Goal: Task Accomplishment & Management: Complete application form

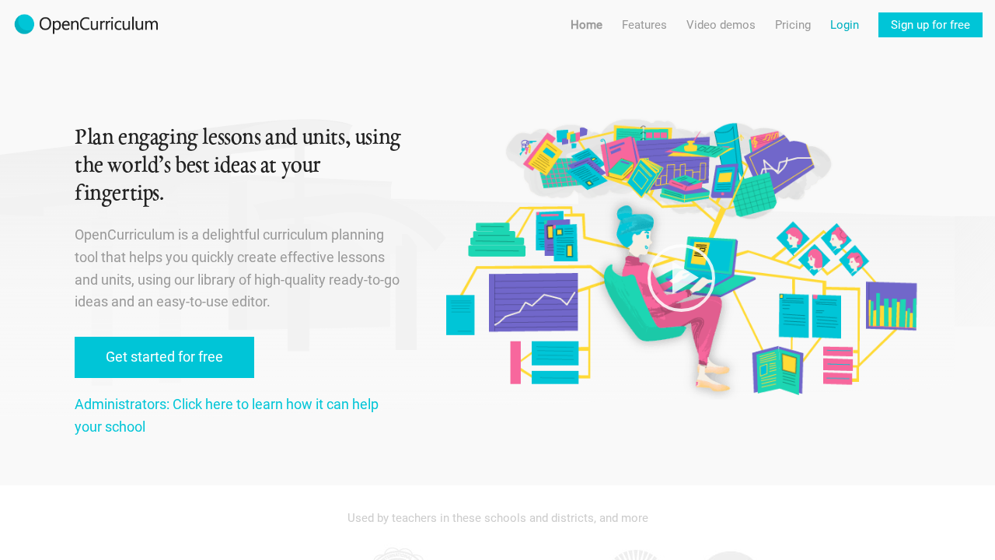
click at [841, 16] on link "Login" at bounding box center [844, 24] width 29 height 25
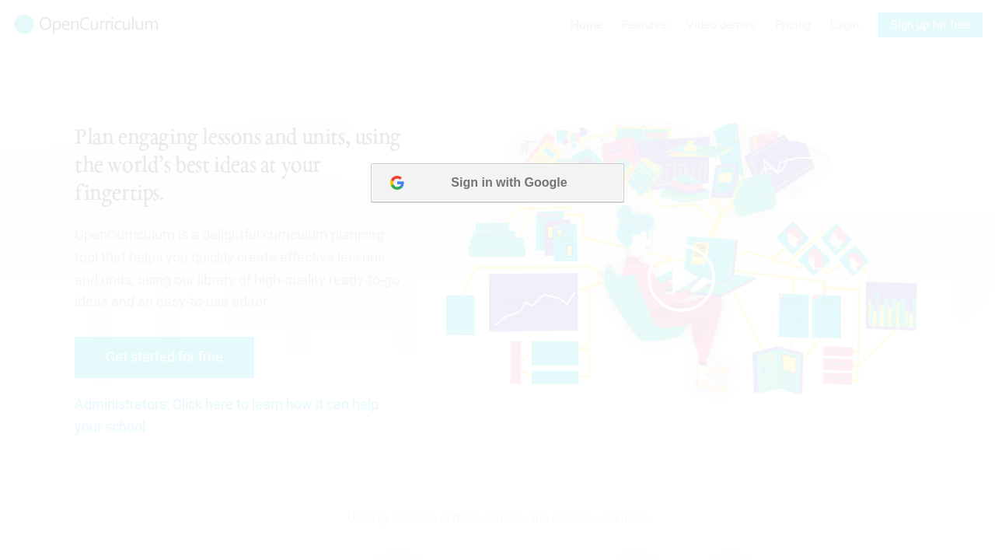
click at [551, 175] on button "Sign in with Google" at bounding box center [497, 182] width 253 height 39
click at [493, 186] on button "Sign in with Google" at bounding box center [497, 182] width 253 height 39
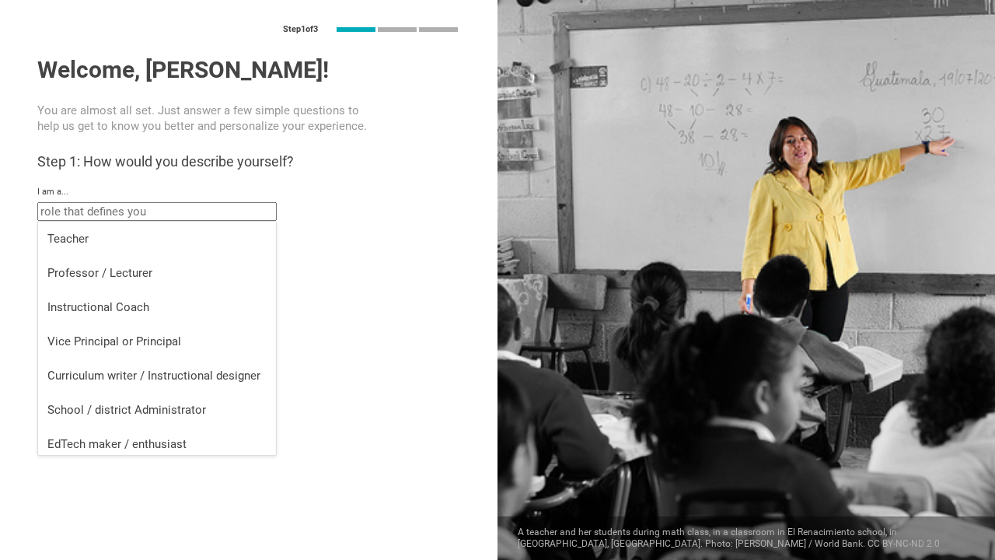
click at [169, 212] on input "text" at bounding box center [156, 211] width 239 height 19
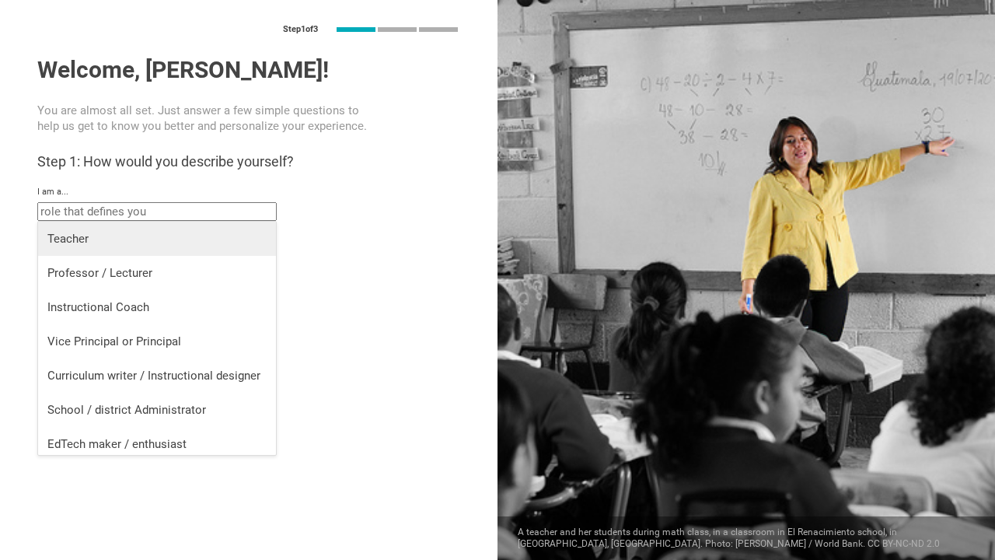
click at [157, 241] on div "Teacher" at bounding box center [156, 239] width 219 height 16
type input "Teacher"
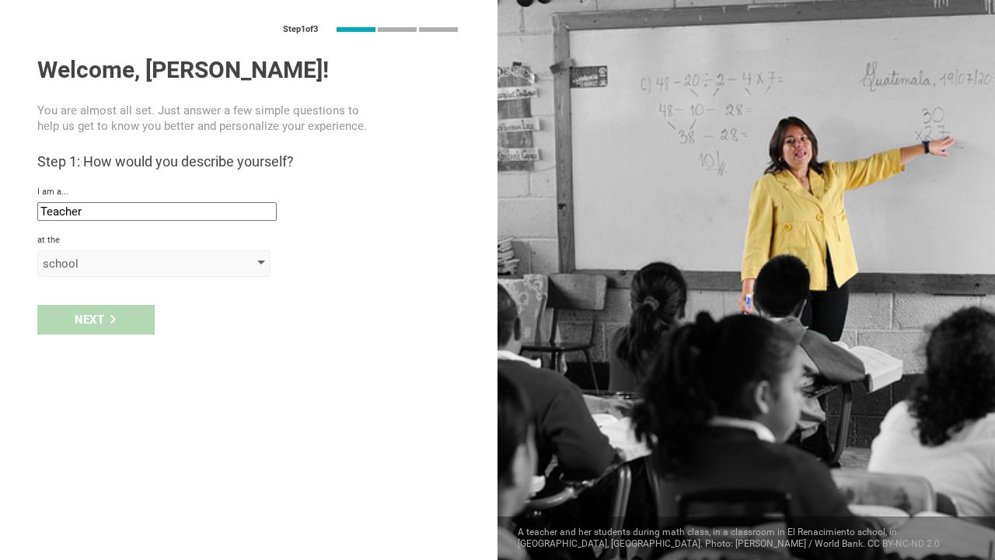
click at [131, 275] on div "school" at bounding box center [153, 263] width 233 height 26
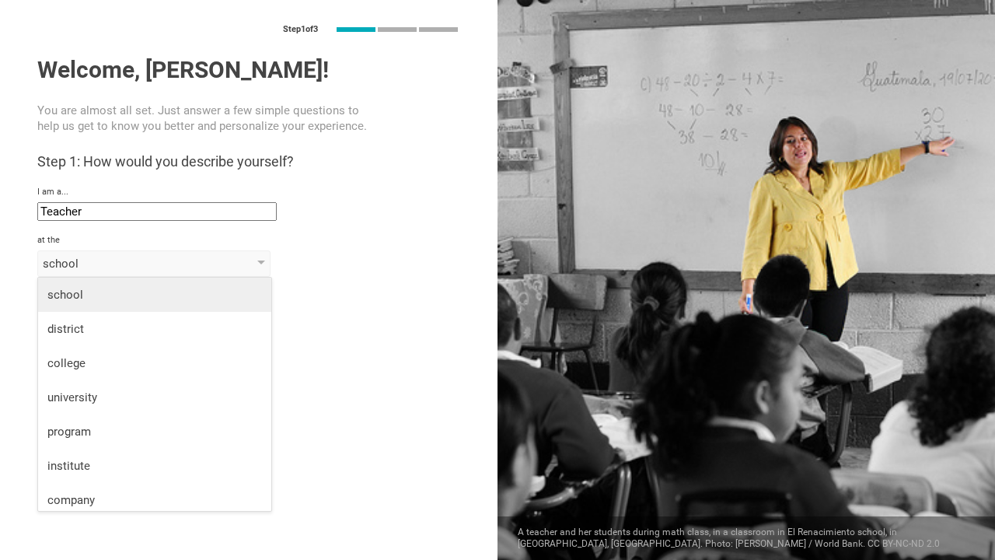
click at [131, 295] on div "school" at bounding box center [154, 295] width 214 height 16
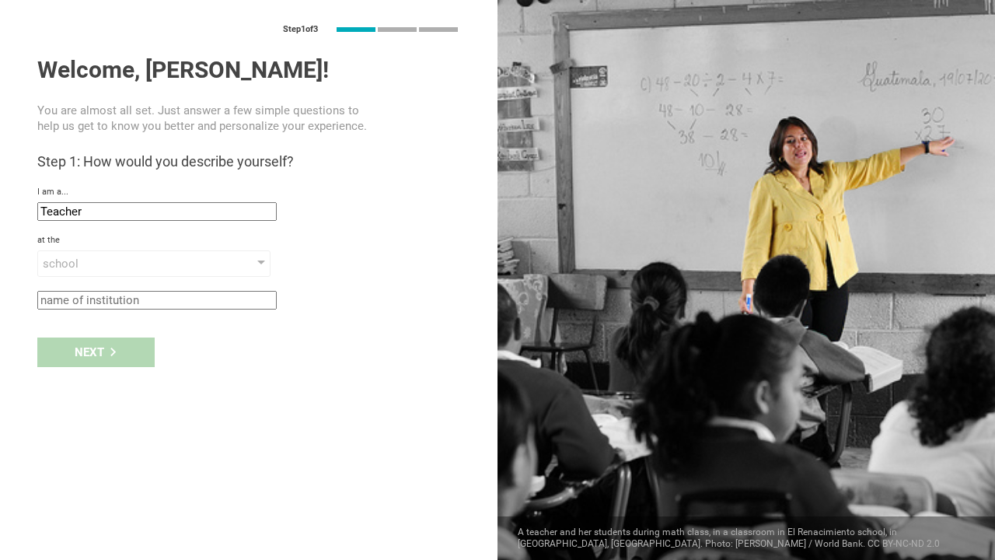
click at [131, 303] on input "text" at bounding box center [156, 300] width 239 height 19
type input "school"
click at [97, 352] on div "Next" at bounding box center [95, 352] width 117 height 30
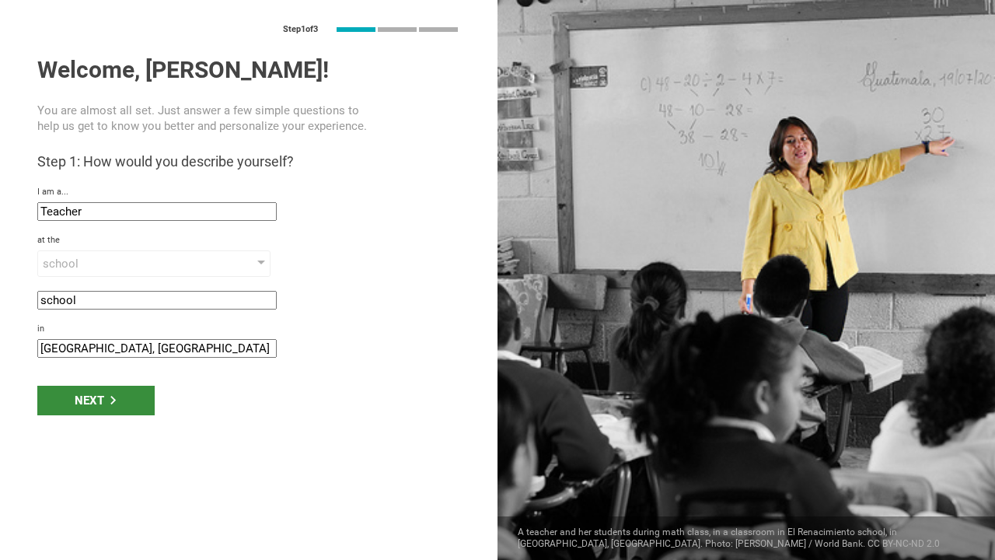
click at [122, 399] on div "Next" at bounding box center [95, 400] width 117 height 30
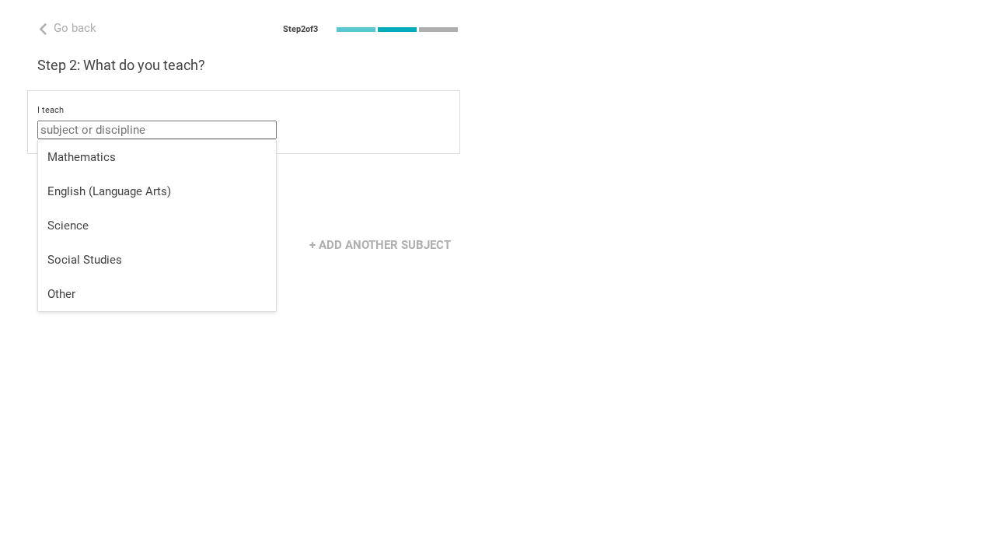
click at [177, 131] on input "text" at bounding box center [156, 129] width 239 height 19
click at [204, 152] on div "Mathematics" at bounding box center [156, 157] width 219 height 16
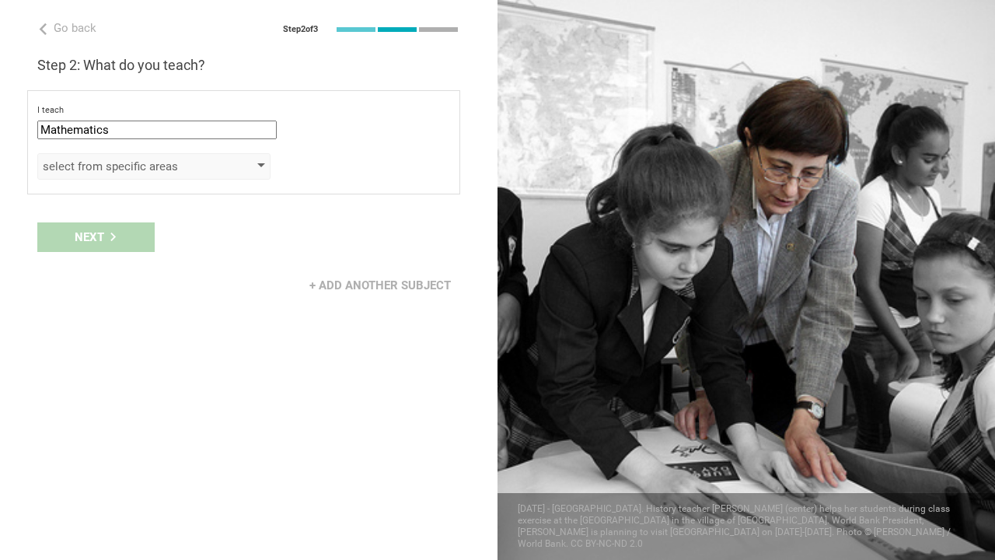
click at [181, 166] on div "select from specific areas" at bounding box center [132, 167] width 178 height 16
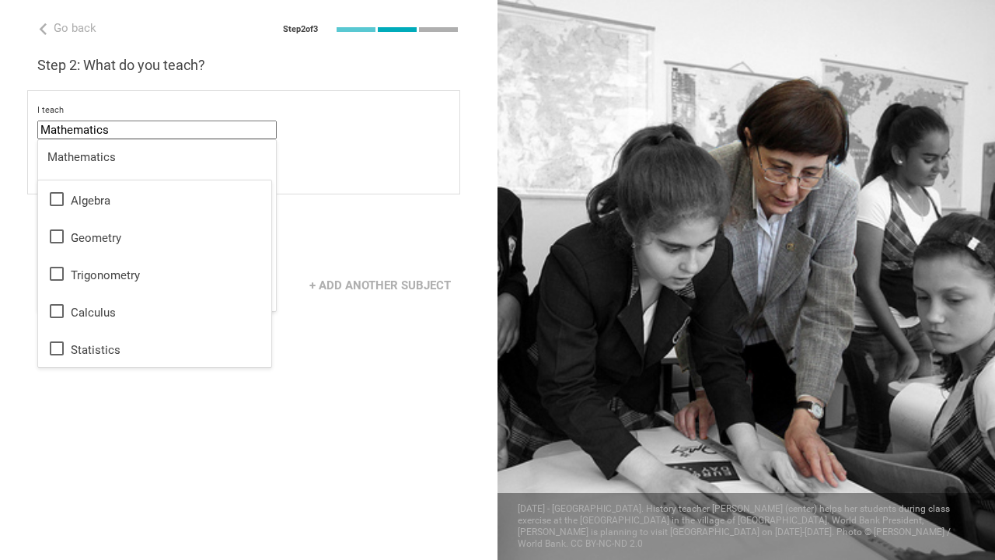
click at [175, 130] on input "Mathematics" at bounding box center [156, 129] width 239 height 19
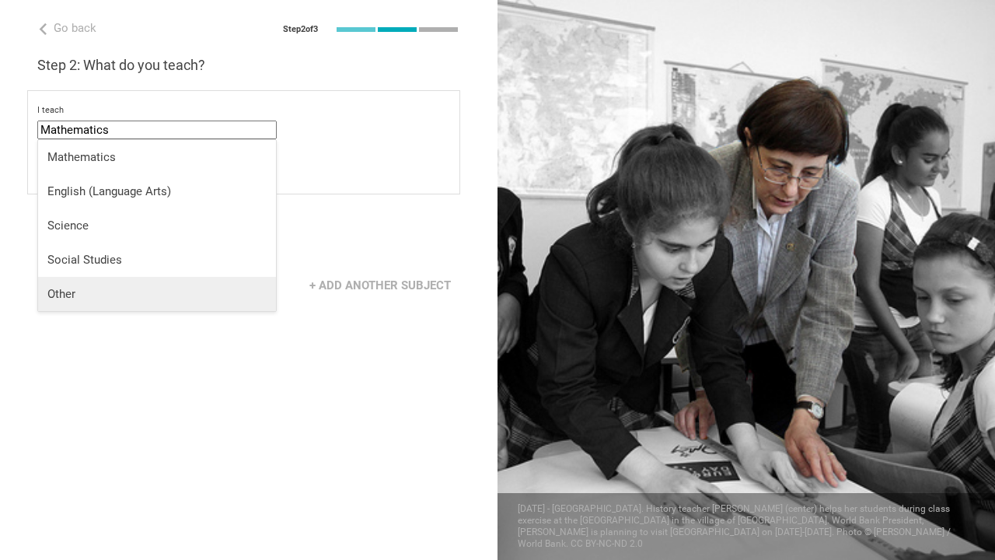
click at [135, 288] on div "Other" at bounding box center [156, 294] width 219 height 16
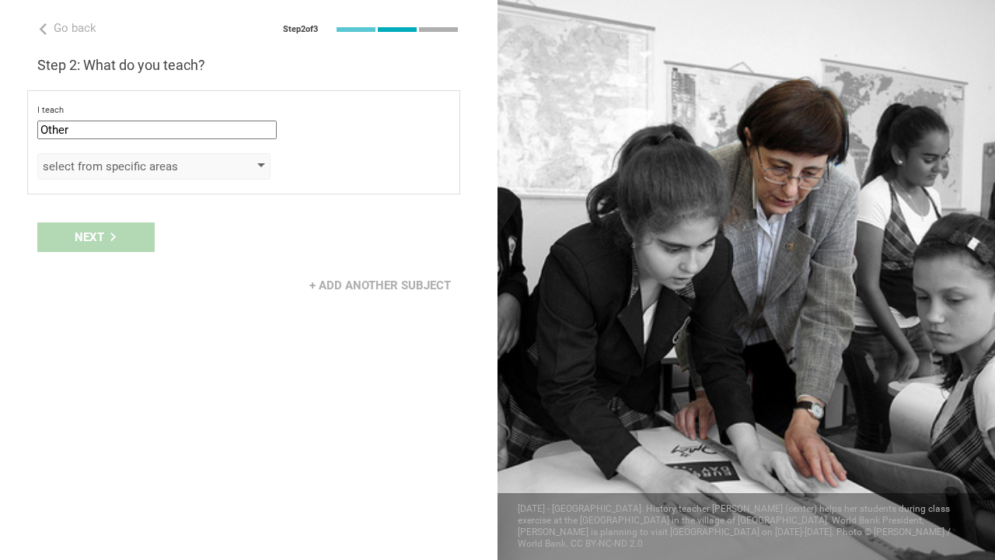
click at [150, 165] on div "select from specific areas" at bounding box center [132, 167] width 178 height 16
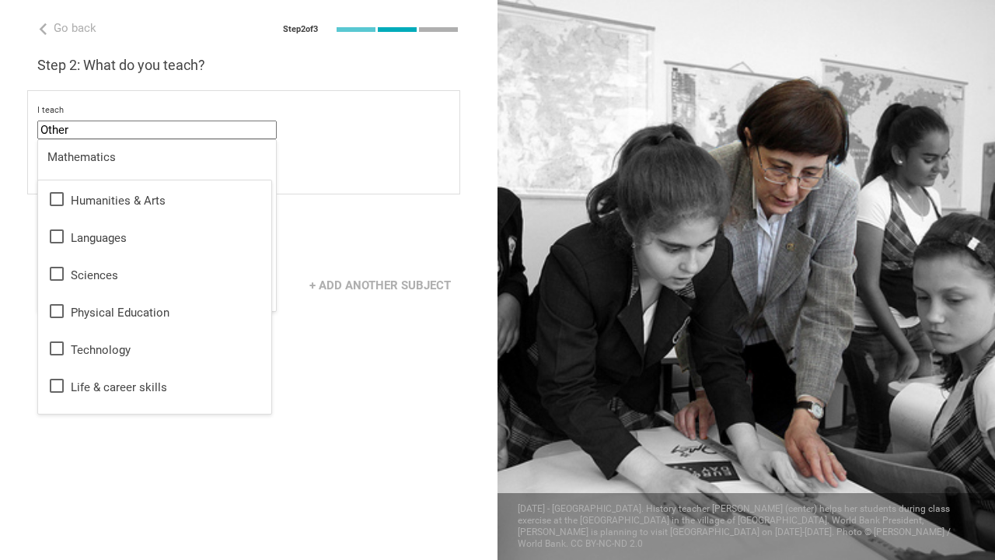
click at [203, 125] on input "Other" at bounding box center [156, 129] width 239 height 19
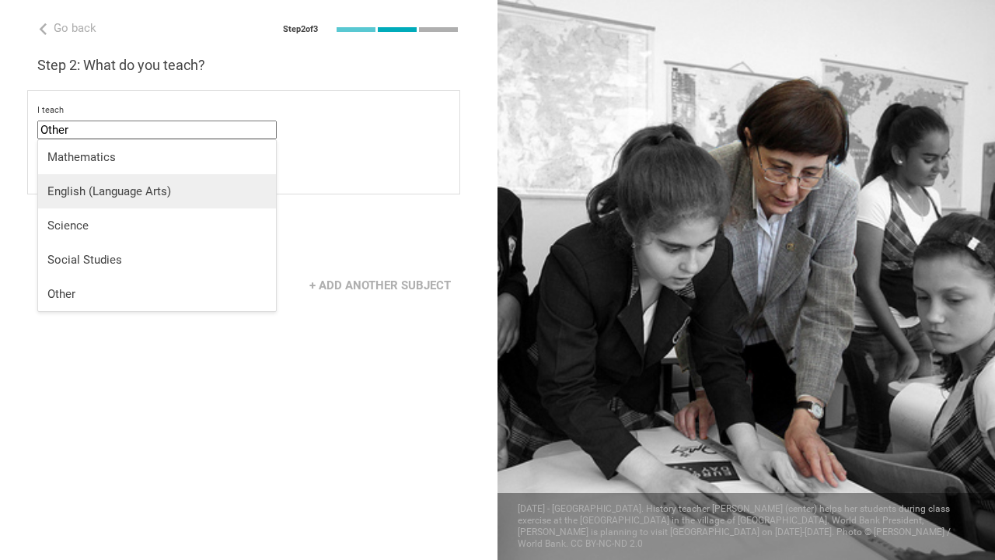
click at [184, 201] on li "English (Language Arts)" at bounding box center [157, 191] width 238 height 34
type input "English (Language Arts)"
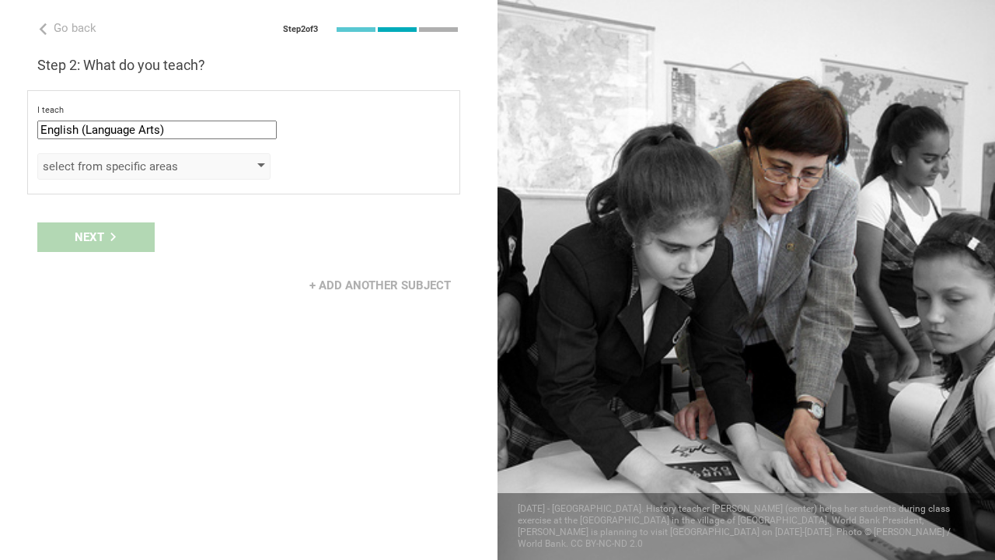
click at [200, 169] on div "select from specific areas" at bounding box center [132, 167] width 178 height 16
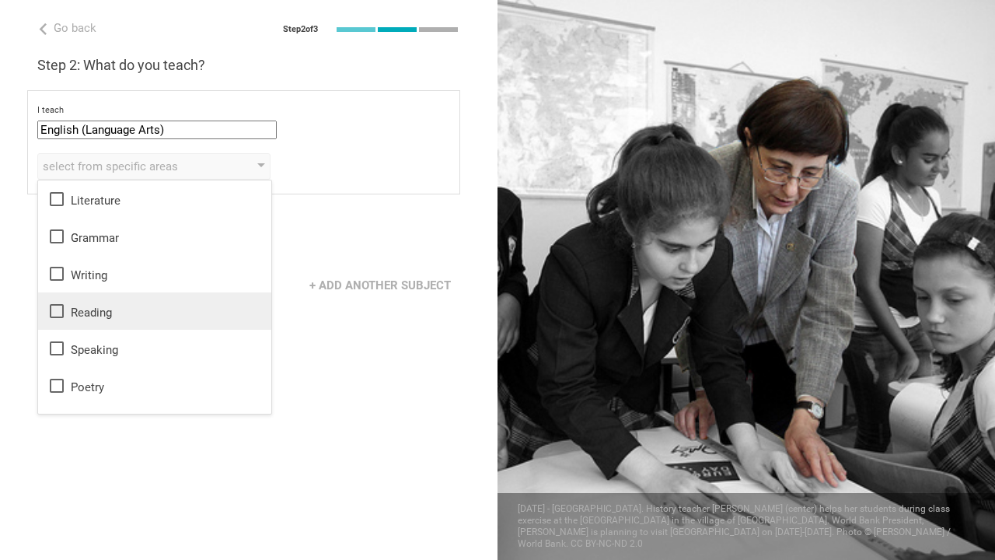
click at [177, 305] on div "Reading" at bounding box center [154, 311] width 214 height 19
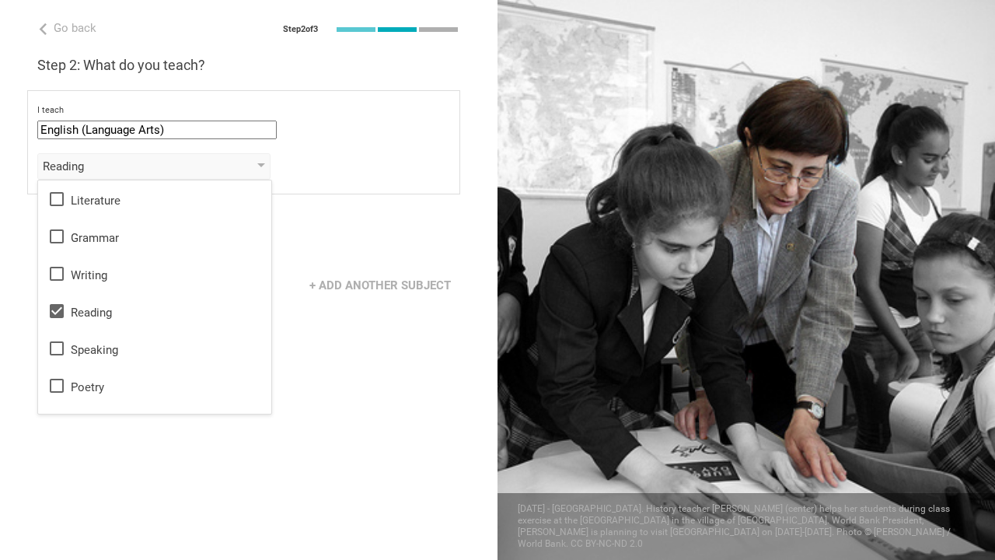
click at [325, 393] on div "Go back Step 2 of 3 Welcome, [PERSON_NAME]! You are almost all set. Just answer…" at bounding box center [248, 280] width 497 height 560
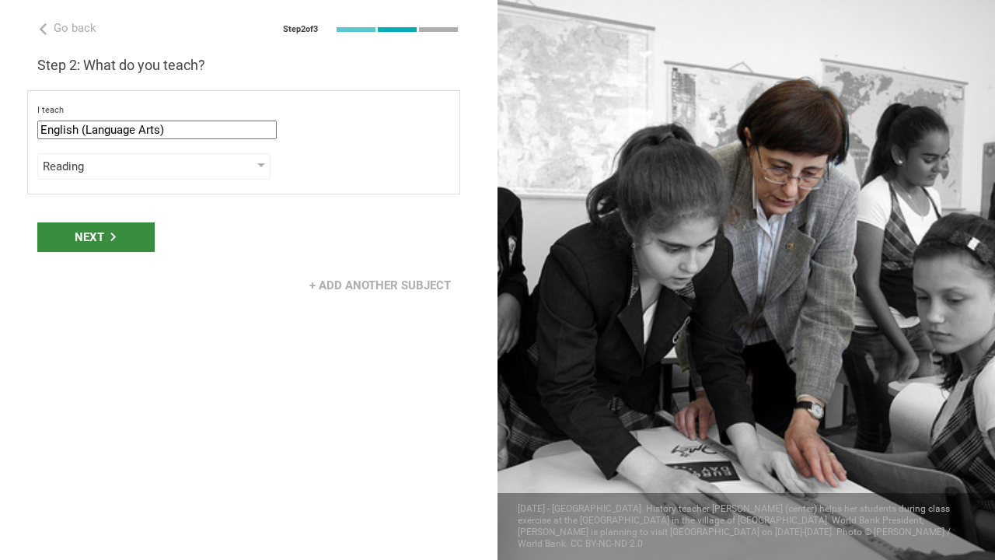
click at [119, 235] on div "Next" at bounding box center [95, 237] width 117 height 30
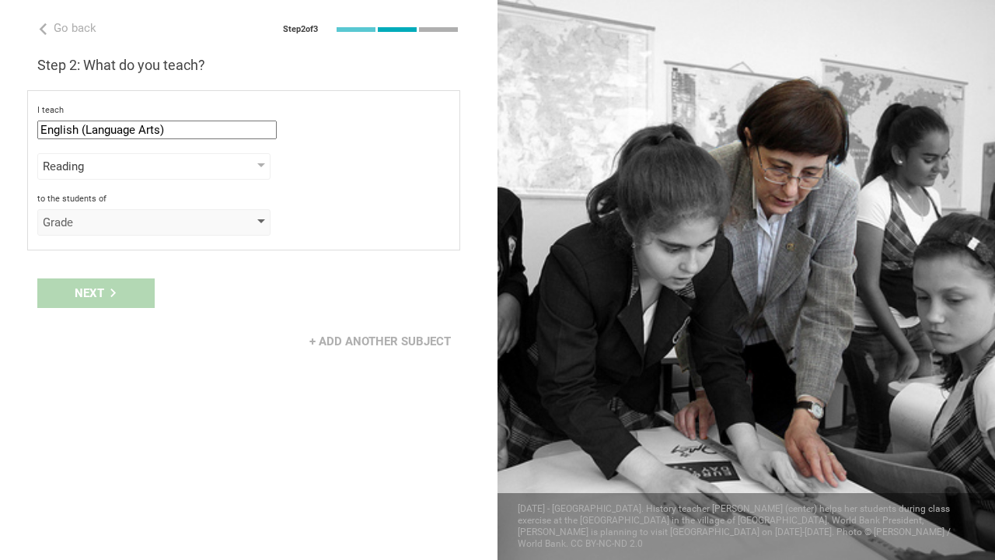
click at [141, 226] on div "Grade" at bounding box center [132, 222] width 178 height 16
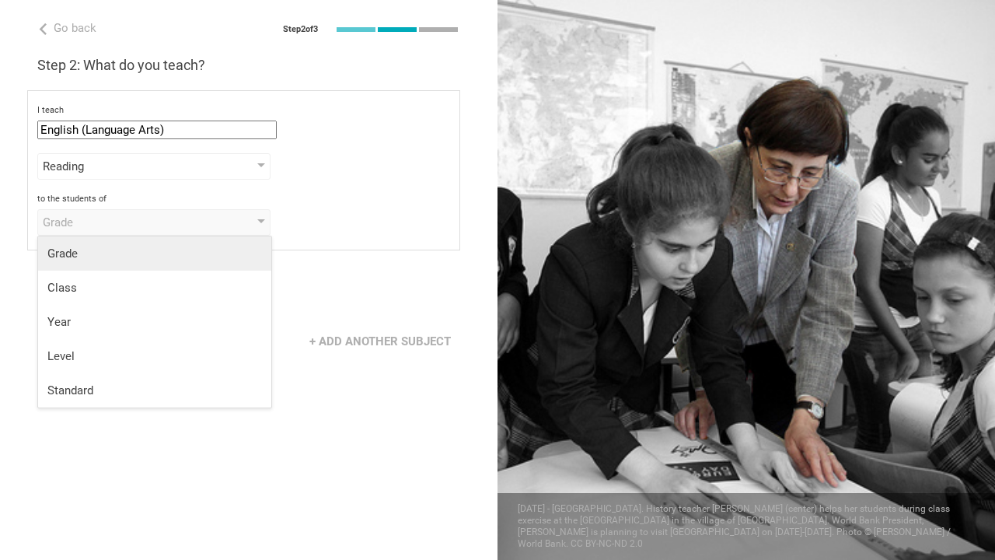
click at [141, 252] on div "Grade" at bounding box center [154, 254] width 214 height 16
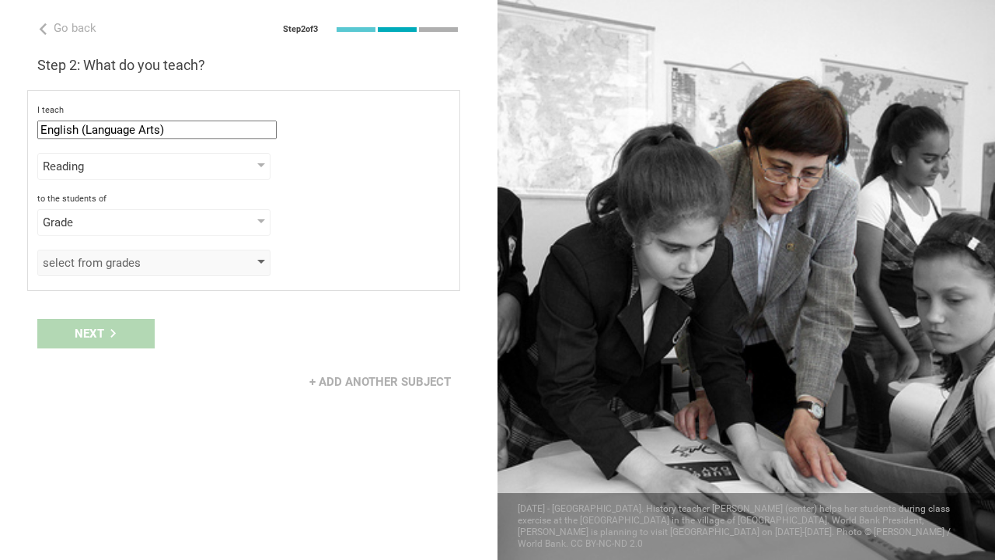
click at [143, 264] on div "select from grades" at bounding box center [132, 263] width 178 height 16
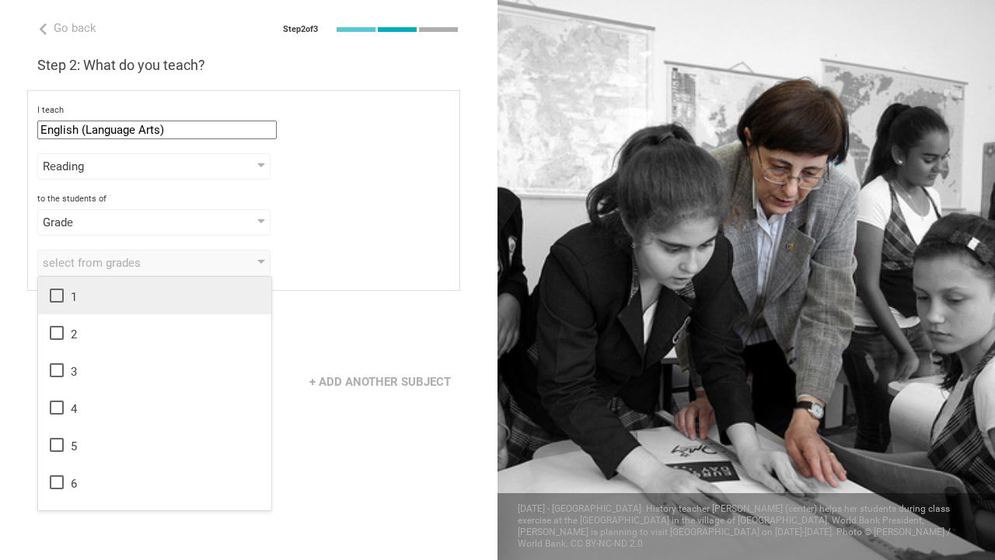
click at [145, 302] on div "1" at bounding box center [154, 295] width 214 height 19
click at [307, 324] on div "Next" at bounding box center [248, 333] width 497 height 48
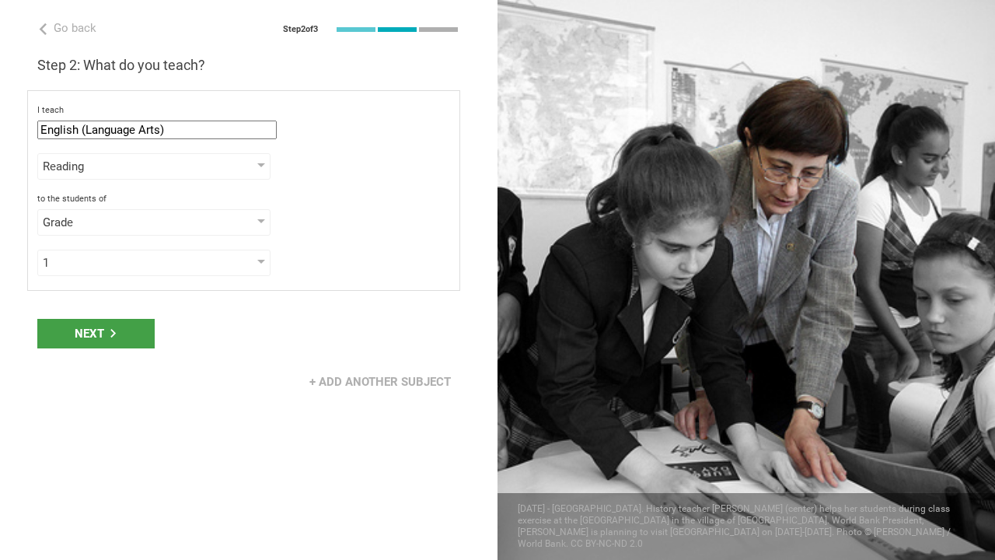
click at [99, 329] on div "Next" at bounding box center [95, 334] width 117 height 30
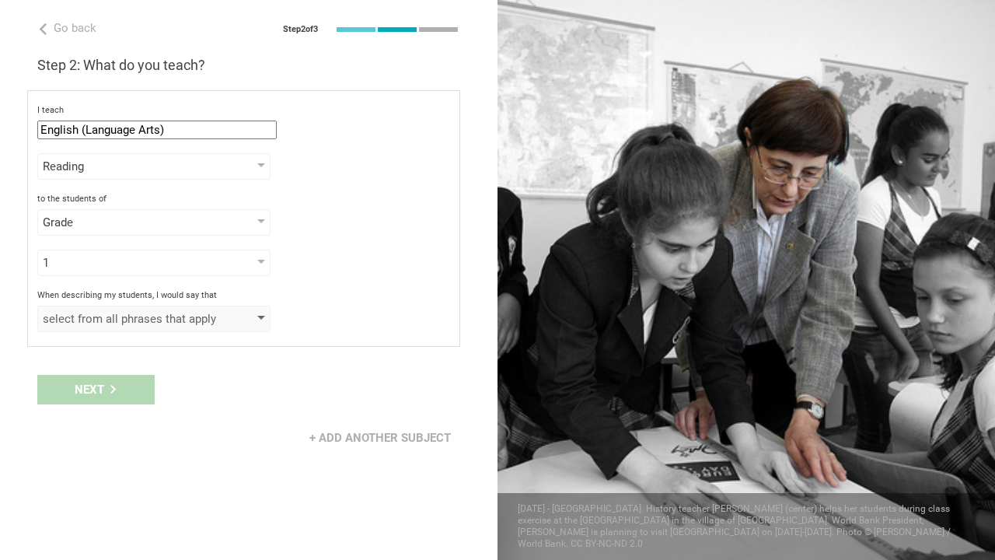
click at [98, 326] on div "select from all phrases that apply" at bounding box center [153, 318] width 233 height 26
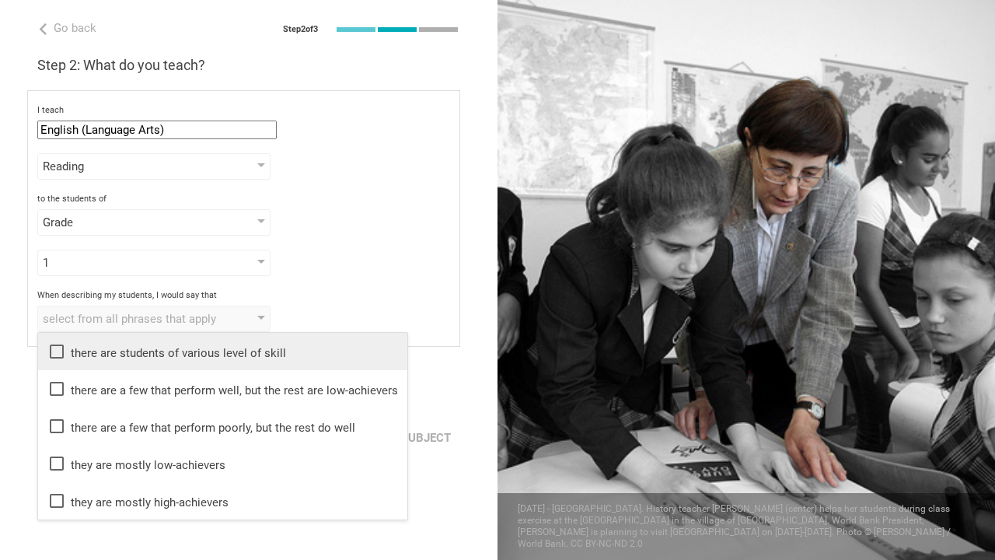
click at [52, 347] on icon at bounding box center [56, 351] width 19 height 19
click at [5, 354] on div "Go back Step 2 of 3 Welcome, [PERSON_NAME]! You are almost all set. Just answer…" at bounding box center [248, 280] width 497 height 560
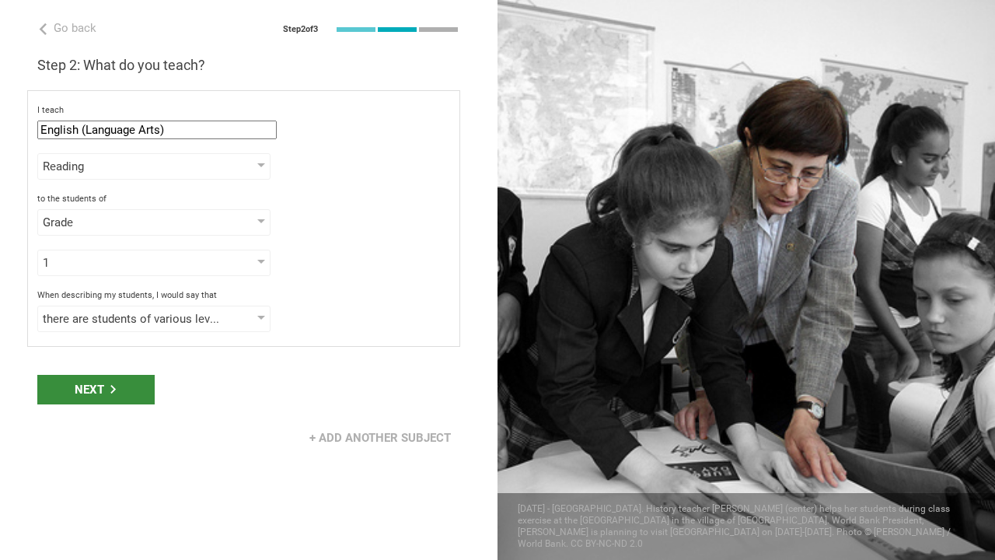
click at [99, 403] on div "Next" at bounding box center [95, 390] width 117 height 30
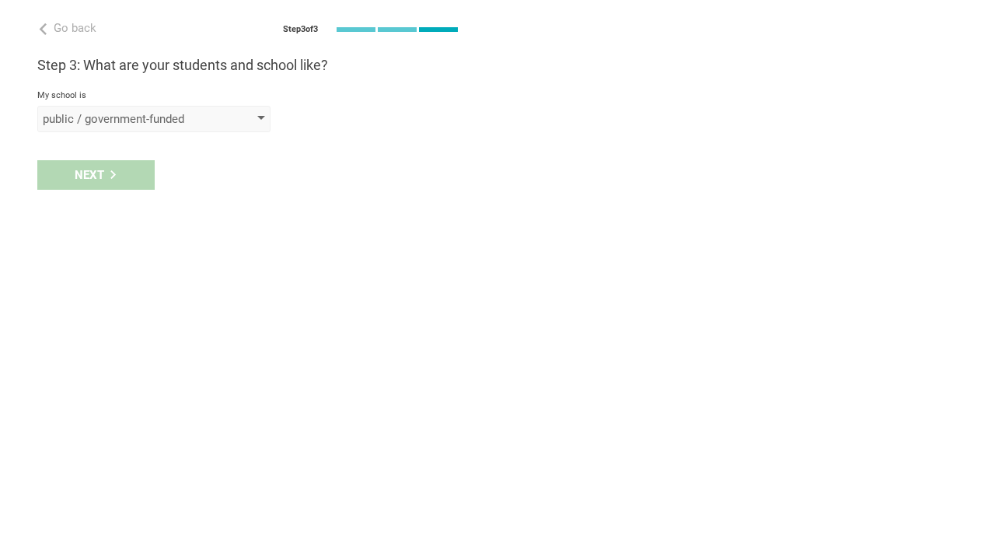
click at [180, 120] on div "public / government-funded" at bounding box center [132, 119] width 178 height 16
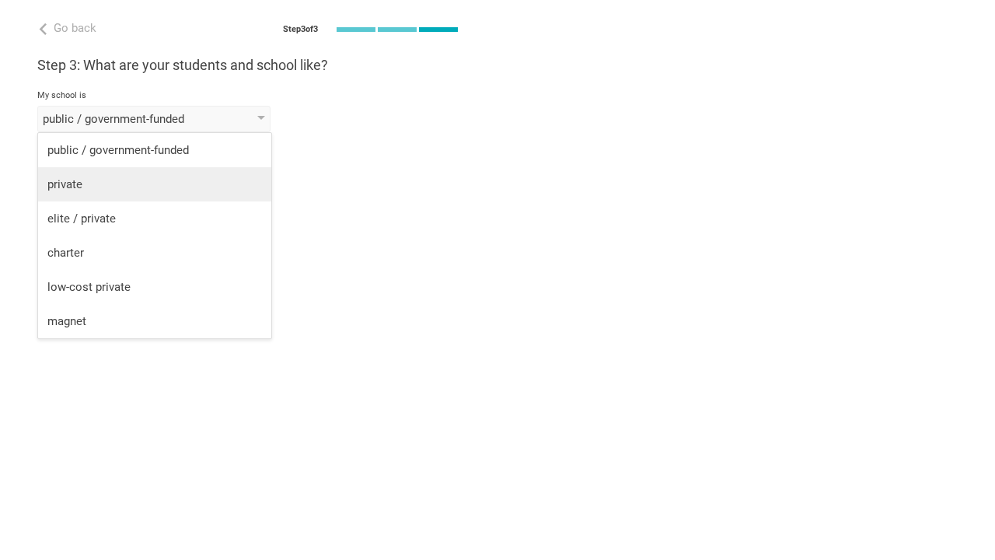
click at [178, 184] on div "private" at bounding box center [154, 184] width 214 height 16
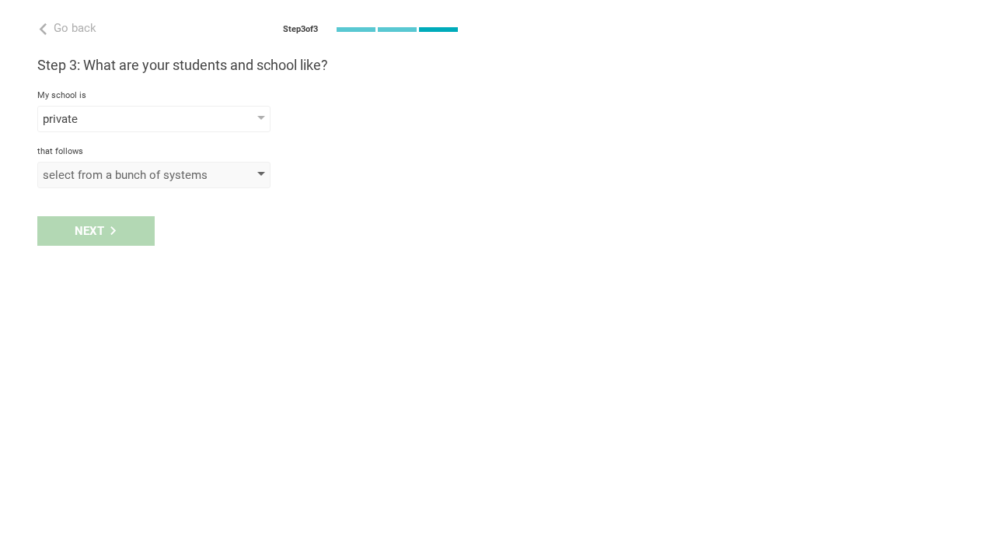
click at [142, 176] on div "select from a bunch of systems" at bounding box center [132, 175] width 178 height 16
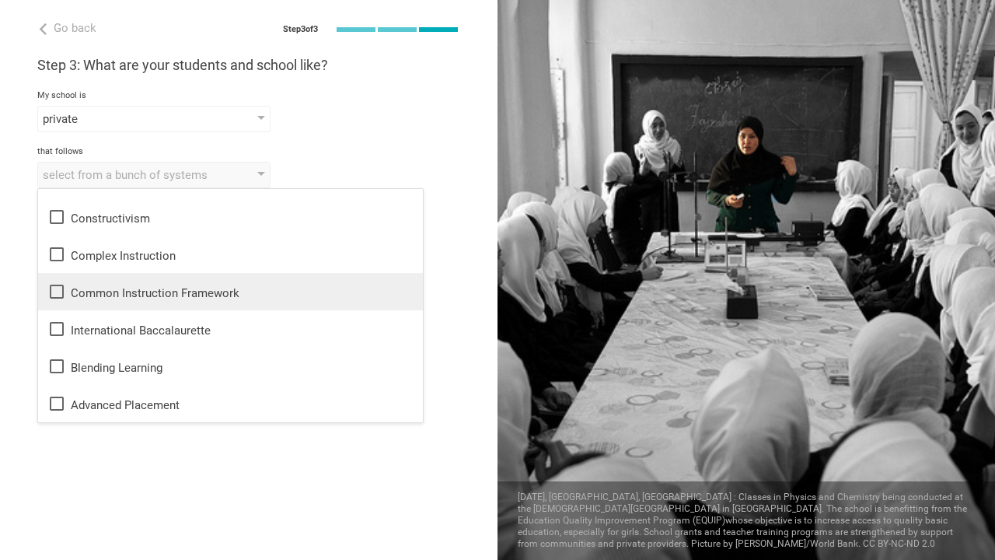
scroll to position [590, 0]
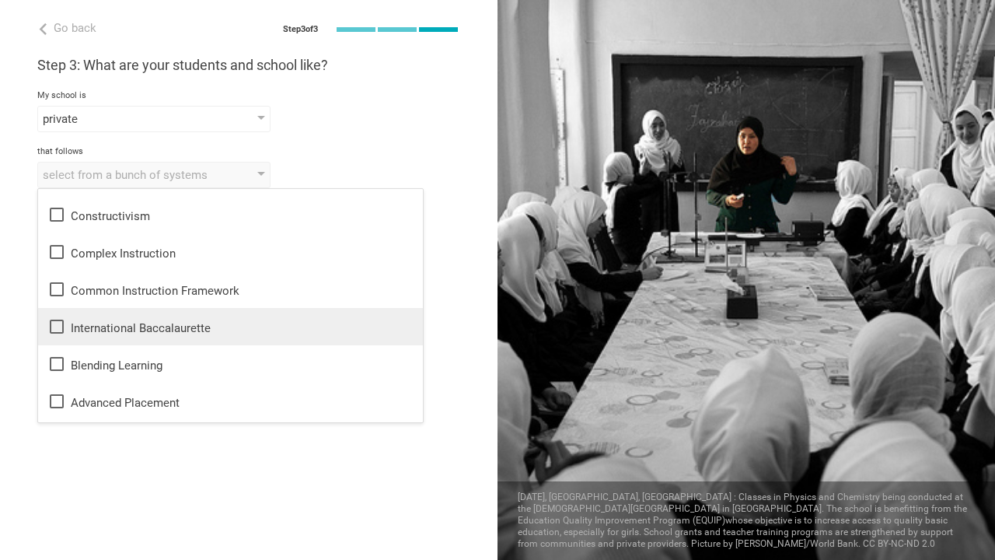
click at [140, 336] on li "International Baccalaurette" at bounding box center [230, 326] width 385 height 37
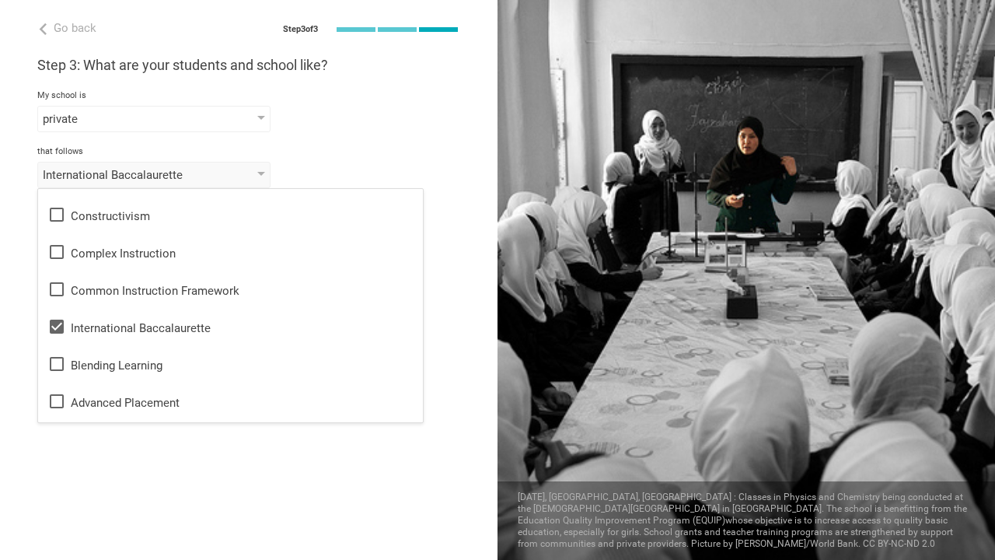
click at [235, 476] on div "Go back Step 3 of 3 Welcome, [PERSON_NAME]! You are almost all set. Just answer…" at bounding box center [248, 280] width 497 height 560
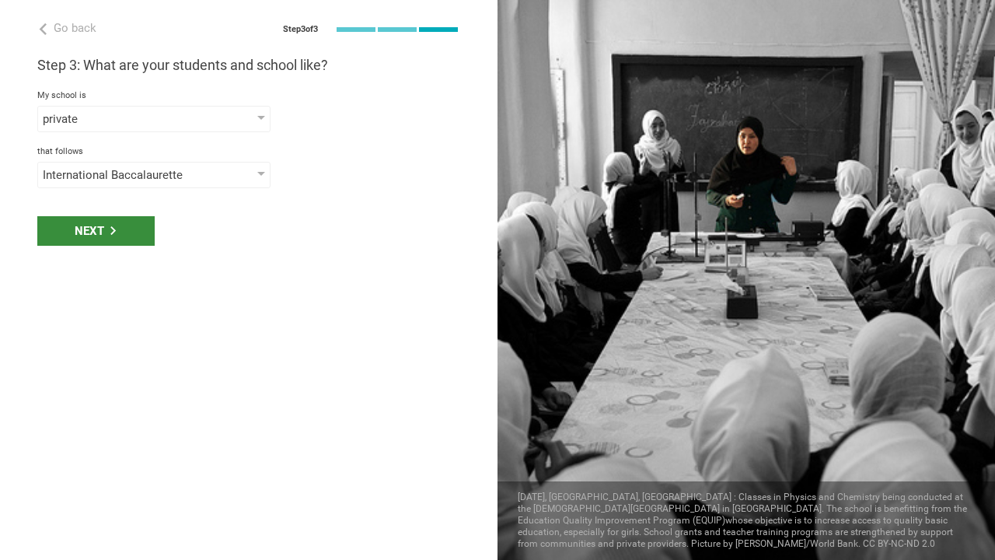
click at [120, 233] on div "Next" at bounding box center [95, 231] width 117 height 30
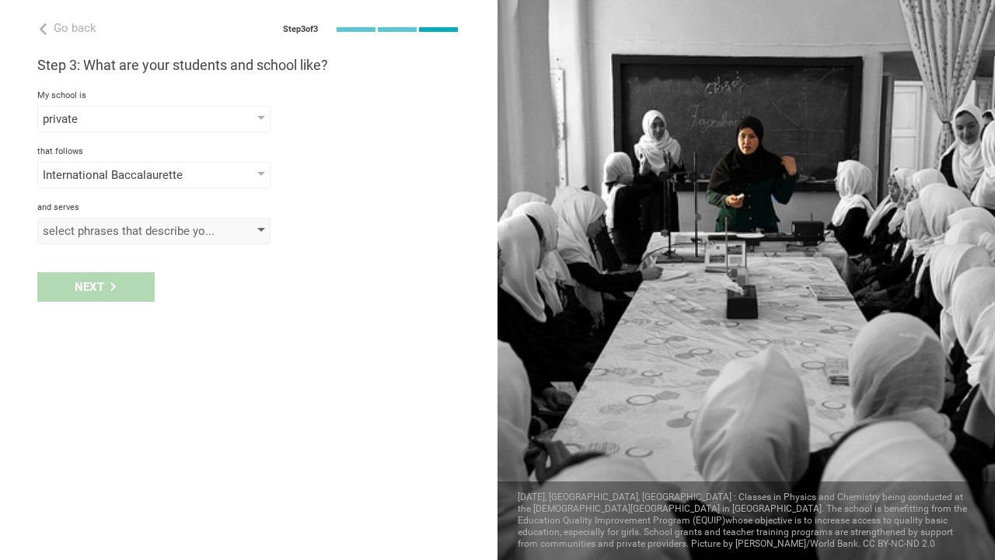
click at [120, 232] on div "select phrases that describe your student population" at bounding box center [132, 231] width 178 height 16
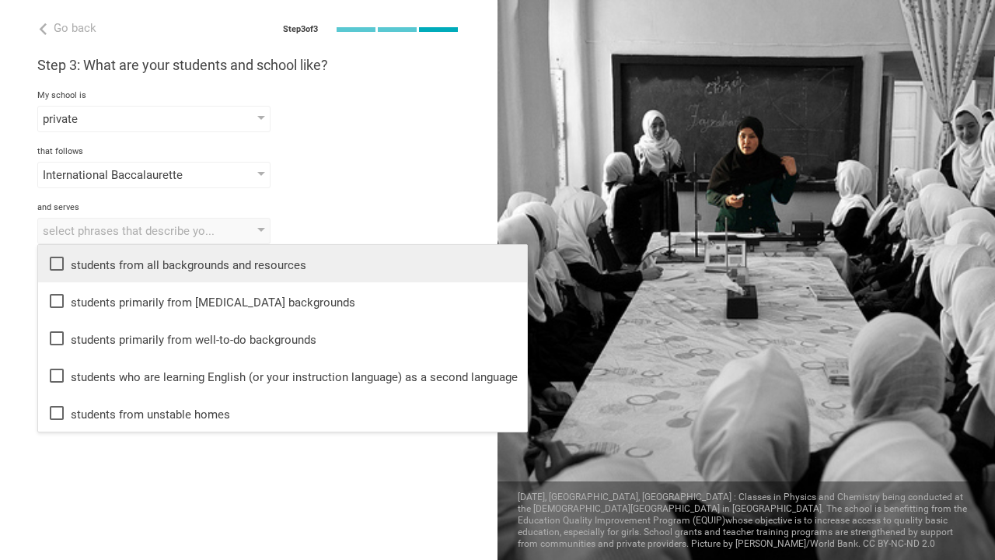
click at [143, 261] on div "students from all backgrounds and resources" at bounding box center [282, 263] width 470 height 19
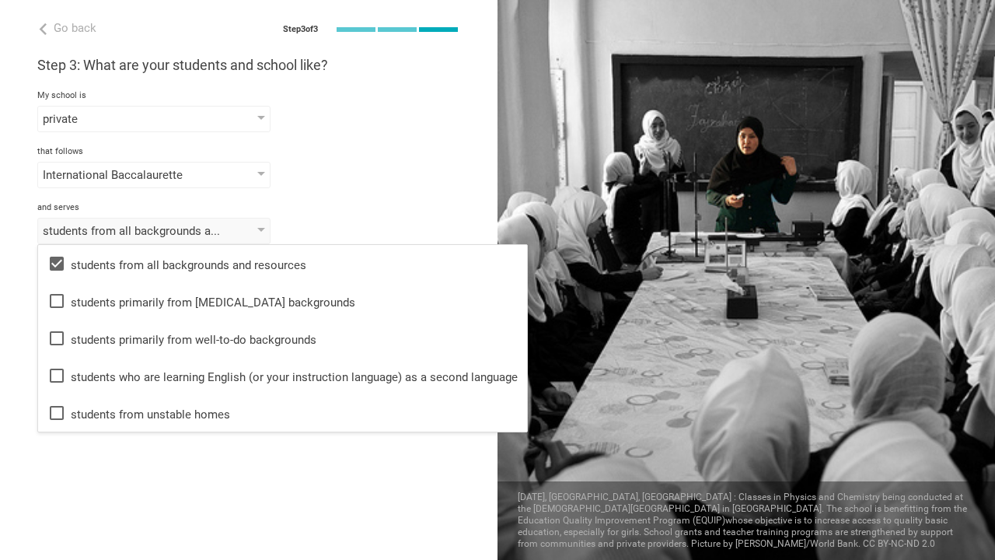
click at [110, 503] on div "Go back Step 3 of 3 Welcome, [PERSON_NAME]! You are almost all set. Just answer…" at bounding box center [248, 280] width 497 height 560
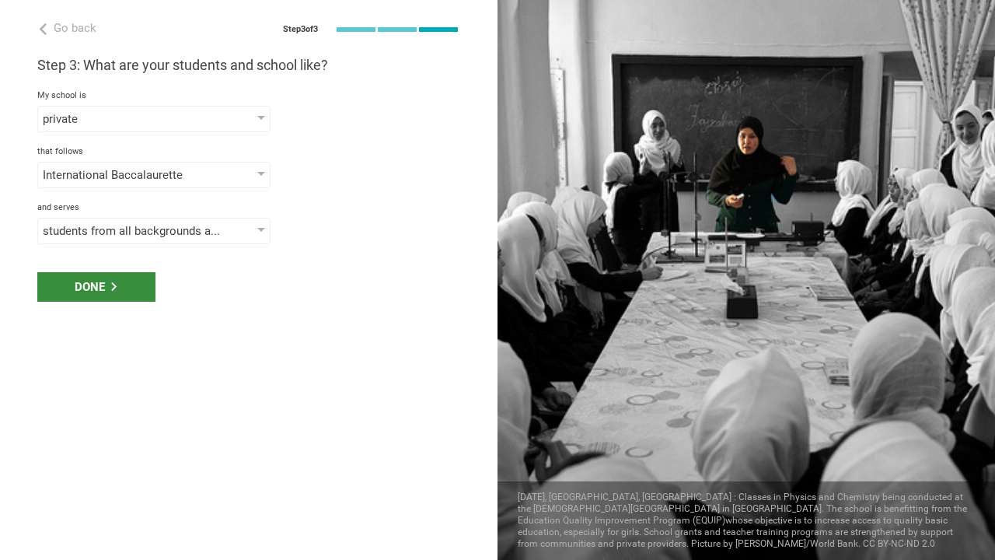
click at [96, 291] on div "Done" at bounding box center [96, 287] width 118 height 30
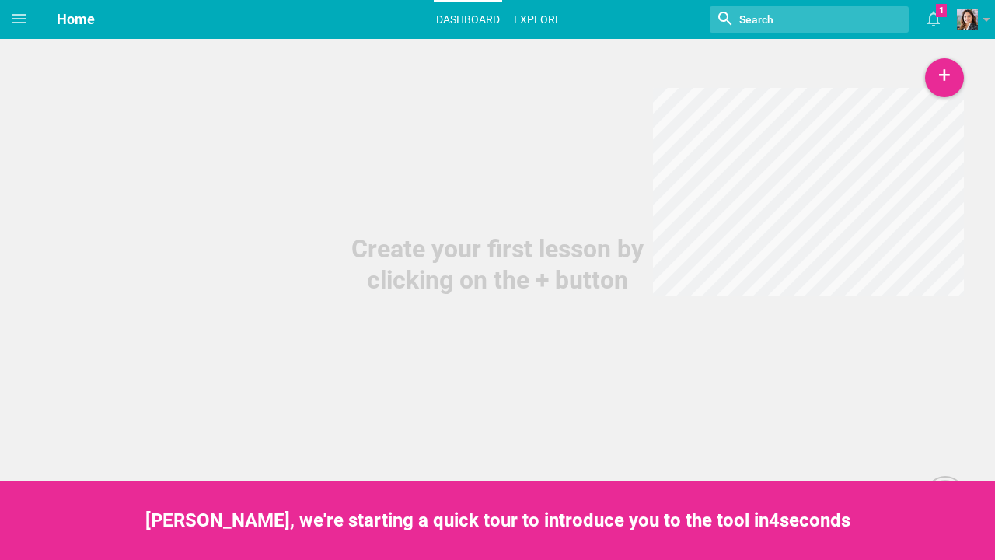
click at [544, 23] on link "Explore" at bounding box center [537, 19] width 52 height 34
